Goal: Find specific page/section: Find specific page/section

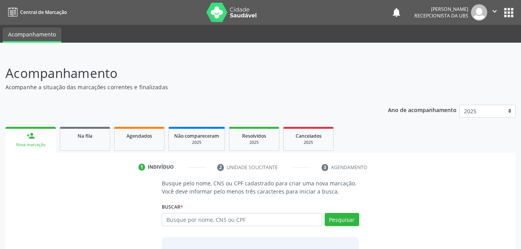
click at [153, 151] on ul "person_add Nova marcação Na fila Agendados Não compareceram 2025 Resolvidos 202…" at bounding box center [260, 139] width 511 height 28
click at [157, 147] on link "Agendados" at bounding box center [139, 139] width 50 height 24
click at [158, 141] on link "Agendados" at bounding box center [139, 139] width 50 height 24
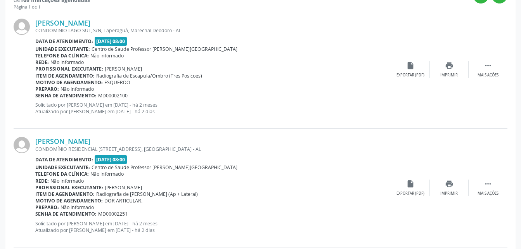
scroll to position [155, 0]
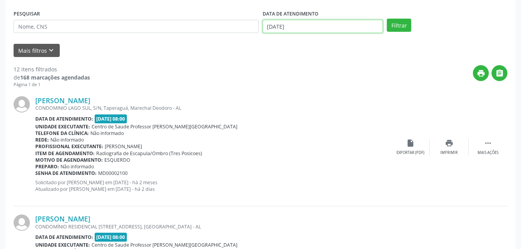
click at [319, 29] on input "[DATE]" at bounding box center [323, 26] width 121 height 13
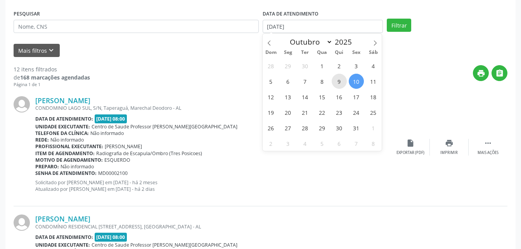
click at [344, 79] on span "9" at bounding box center [339, 81] width 15 height 15
type input "09/10/2025"
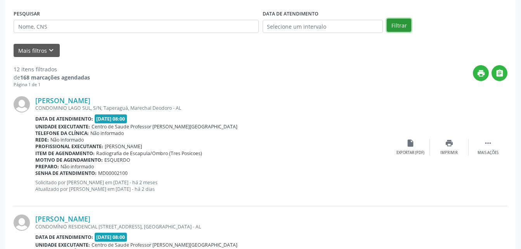
click at [404, 23] on button "Filtrar" at bounding box center [399, 25] width 24 height 13
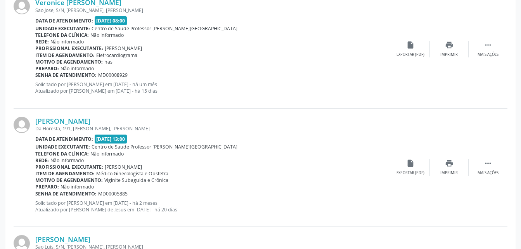
scroll to position [1801, 0]
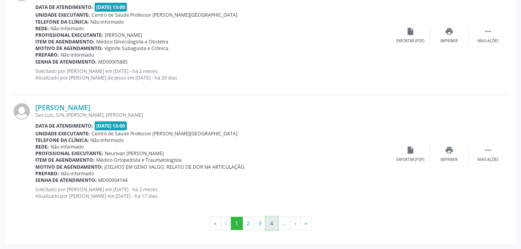
click at [271, 226] on button "4" at bounding box center [272, 223] width 12 height 13
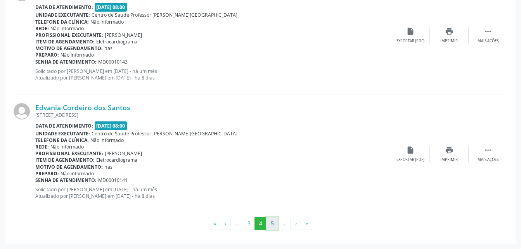
click at [271, 226] on button "5" at bounding box center [272, 223] width 12 height 13
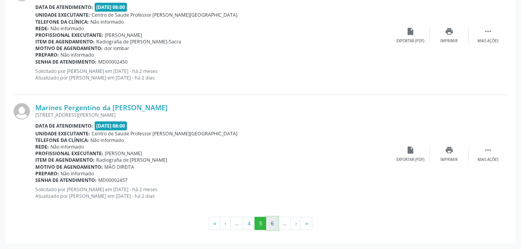
click at [272, 221] on button "6" at bounding box center [272, 223] width 12 height 13
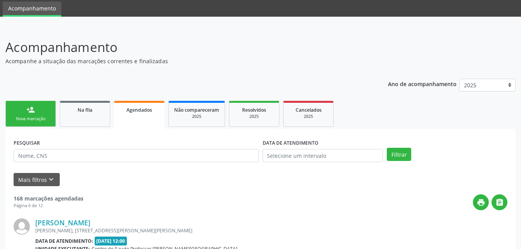
scroll to position [1810, 0]
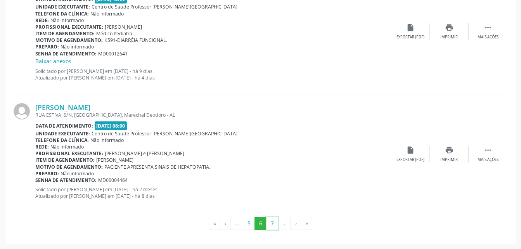
click at [272, 221] on button "7" at bounding box center [272, 223] width 12 height 13
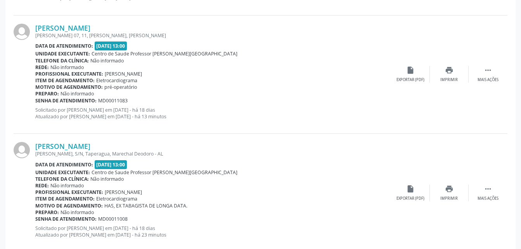
scroll to position [1724, 0]
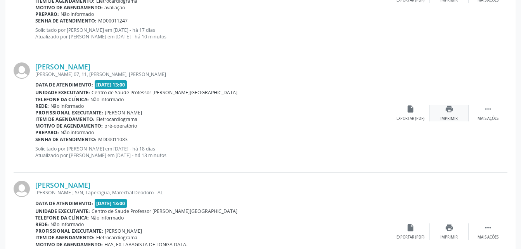
click at [445, 108] on icon "print" at bounding box center [449, 109] width 9 height 9
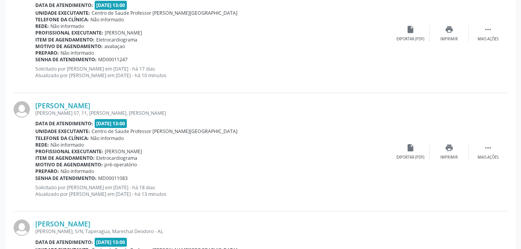
scroll to position [1646, 0]
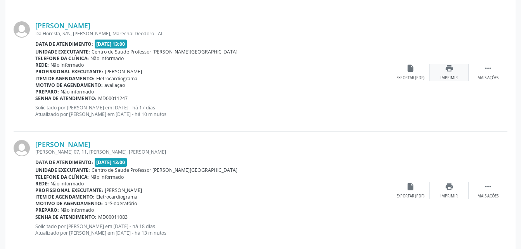
click at [453, 70] on icon "print" at bounding box center [449, 68] width 9 height 9
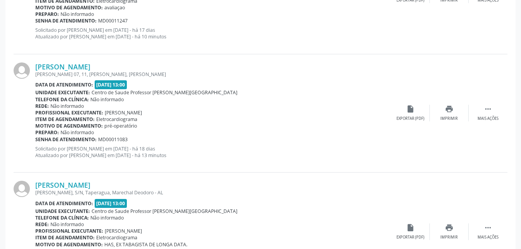
scroll to position [1801, 0]
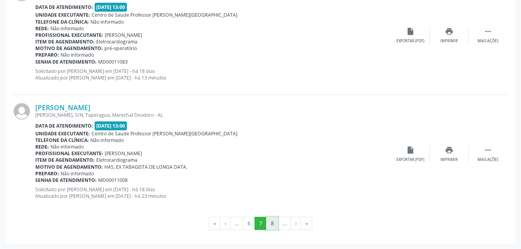
click at [274, 226] on button "8" at bounding box center [272, 223] width 12 height 13
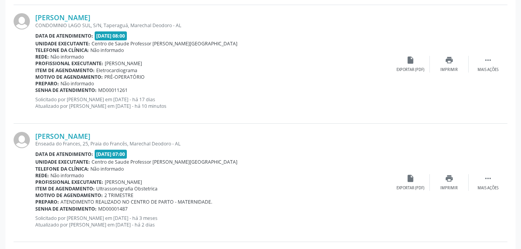
scroll to position [1616, 0]
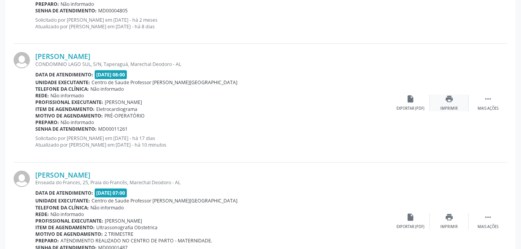
click at [452, 100] on icon "print" at bounding box center [449, 99] width 9 height 9
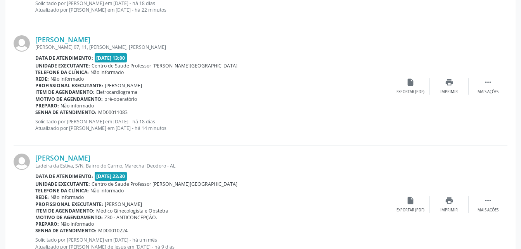
scroll to position [567, 0]
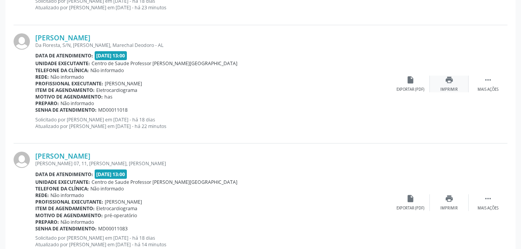
click at [449, 81] on icon "print" at bounding box center [449, 80] width 9 height 9
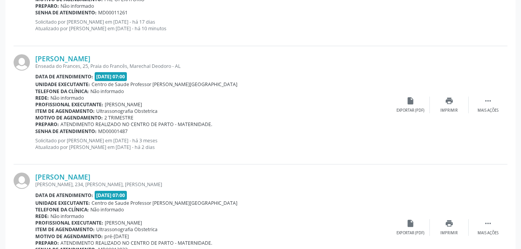
scroll to position [1810, 0]
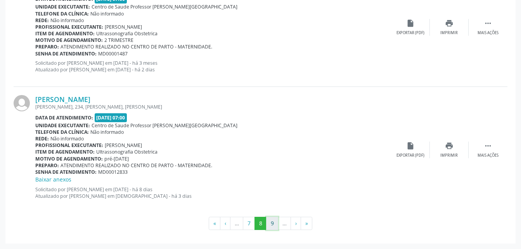
click at [273, 221] on button "9" at bounding box center [272, 223] width 12 height 13
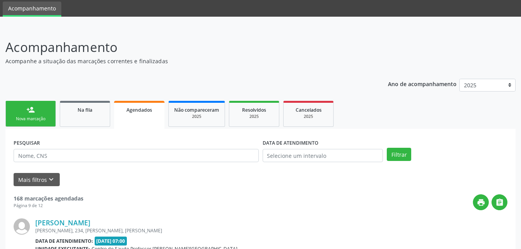
scroll to position [1826, 0]
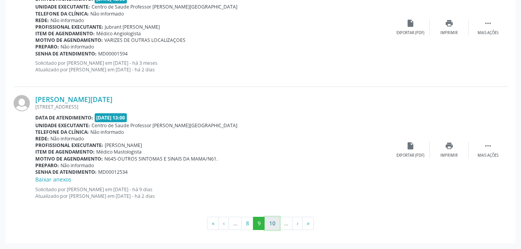
click at [271, 225] on button "10" at bounding box center [272, 223] width 15 height 13
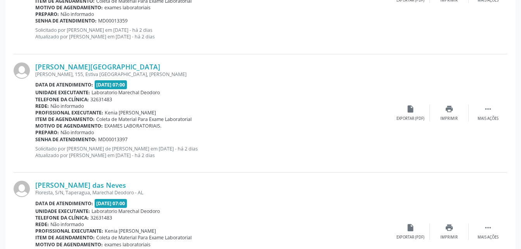
scroll to position [1801, 0]
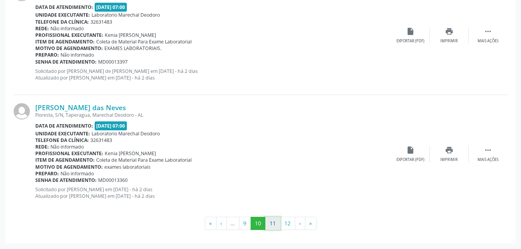
click at [271, 221] on button "11" at bounding box center [273, 223] width 15 height 13
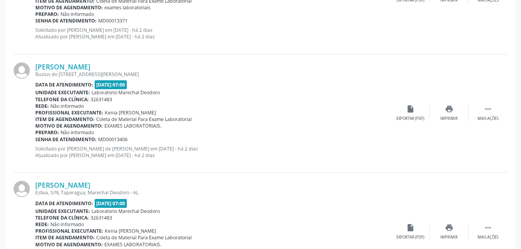
scroll to position [1818, 0]
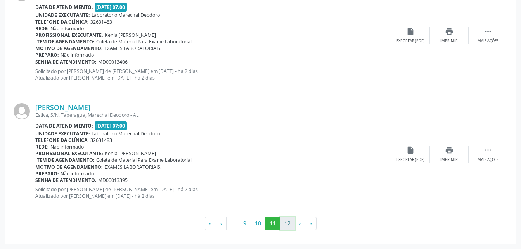
click at [289, 223] on button "12" at bounding box center [287, 223] width 15 height 13
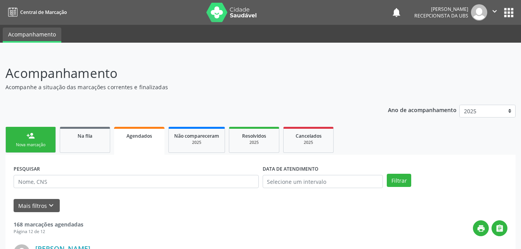
scroll to position [349, 0]
